Goal: Task Accomplishment & Management: Use online tool/utility

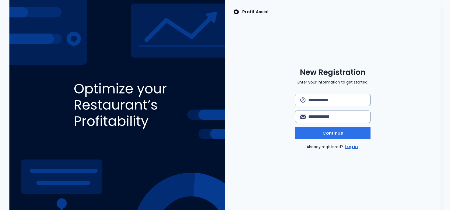
click at [318, 99] on input "text" at bounding box center [338, 100] width 58 height 12
click at [350, 146] on link "Log in" at bounding box center [351, 146] width 15 height 6
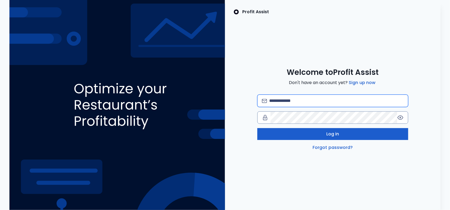
type input "**********"
click at [330, 135] on span "Log in" at bounding box center [333, 134] width 13 height 6
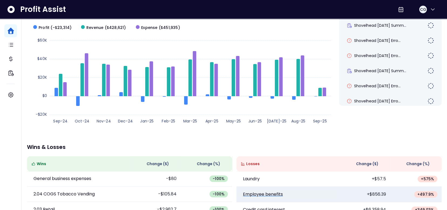
click at [268, 195] on p "Employee benefits" at bounding box center [263, 194] width 40 height 6
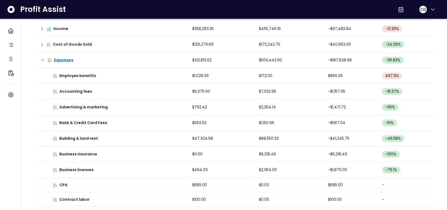
scroll to position [71, 0]
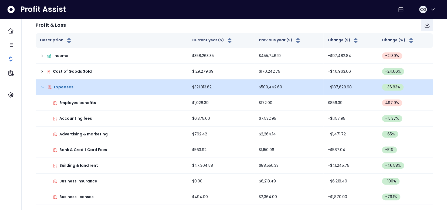
click at [41, 87] on icon at bounding box center [42, 86] width 5 height 5
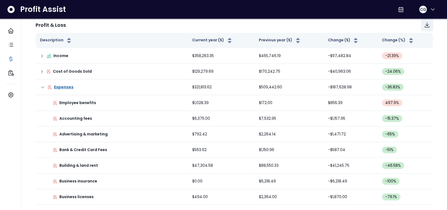
scroll to position [0, 0]
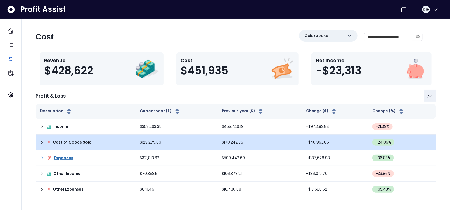
click at [40, 142] on td "Cost of Goods Sold" at bounding box center [86, 142] width 100 height 16
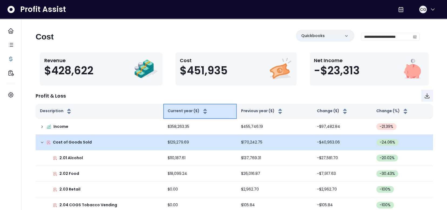
click at [203, 110] on icon "button" at bounding box center [205, 109] width 4 height 2
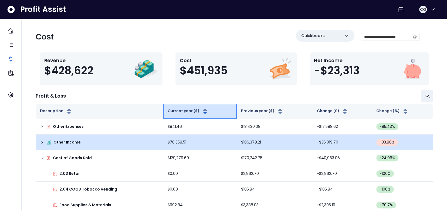
click at [203, 110] on icon "button" at bounding box center [205, 109] width 4 height 2
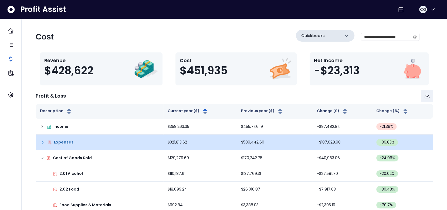
click at [345, 36] on icon at bounding box center [346, 36] width 3 height 2
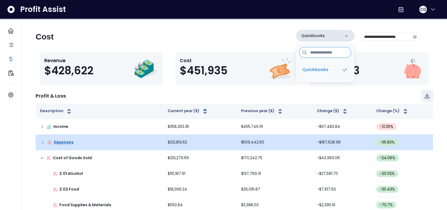
click at [343, 36] on icon at bounding box center [345, 35] width 5 height 5
